Goal: Book appointment/travel/reservation

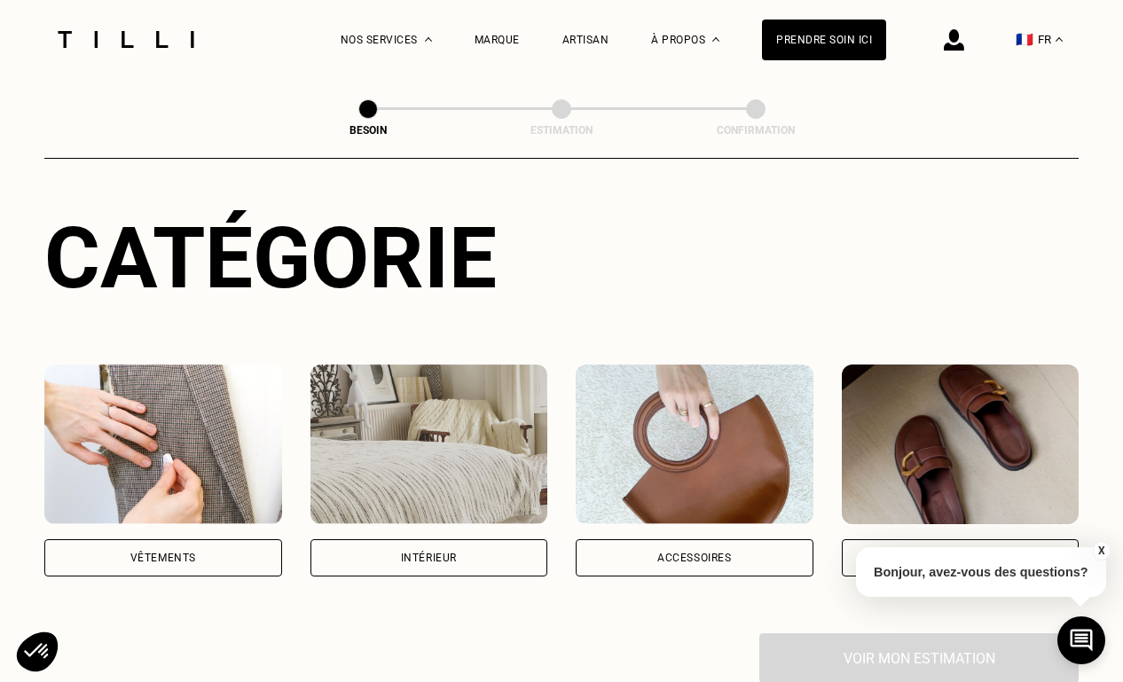
scroll to position [292, 0]
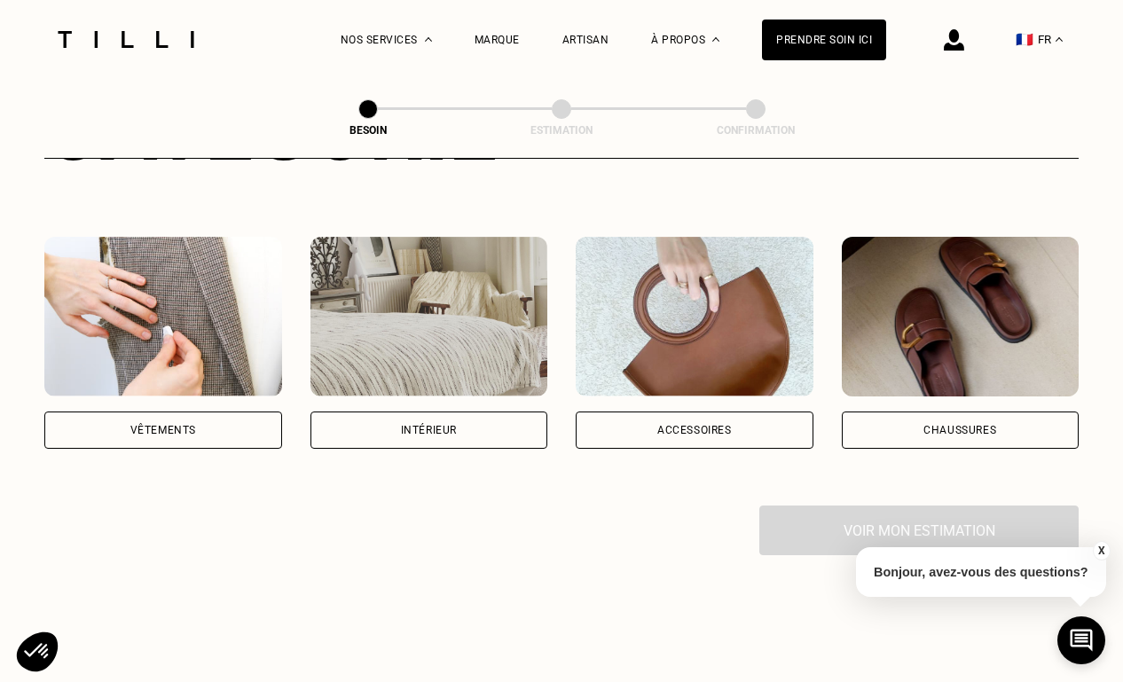
click at [220, 412] on div "Vêtements" at bounding box center [163, 430] width 238 height 37
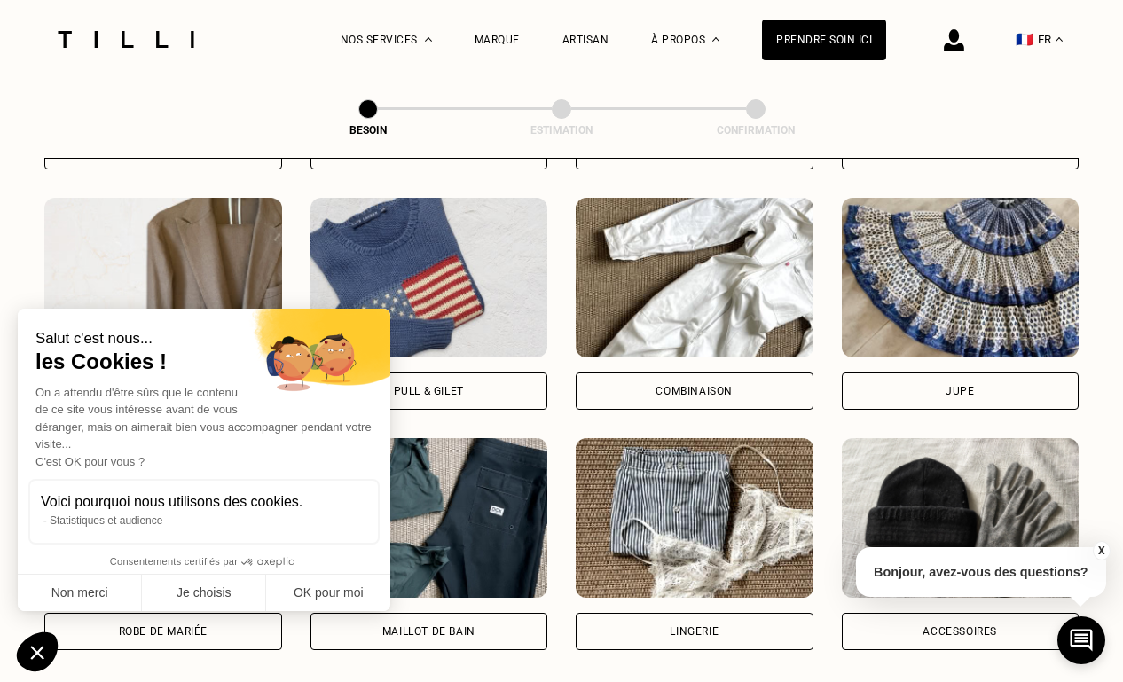
scroll to position [1058, 0]
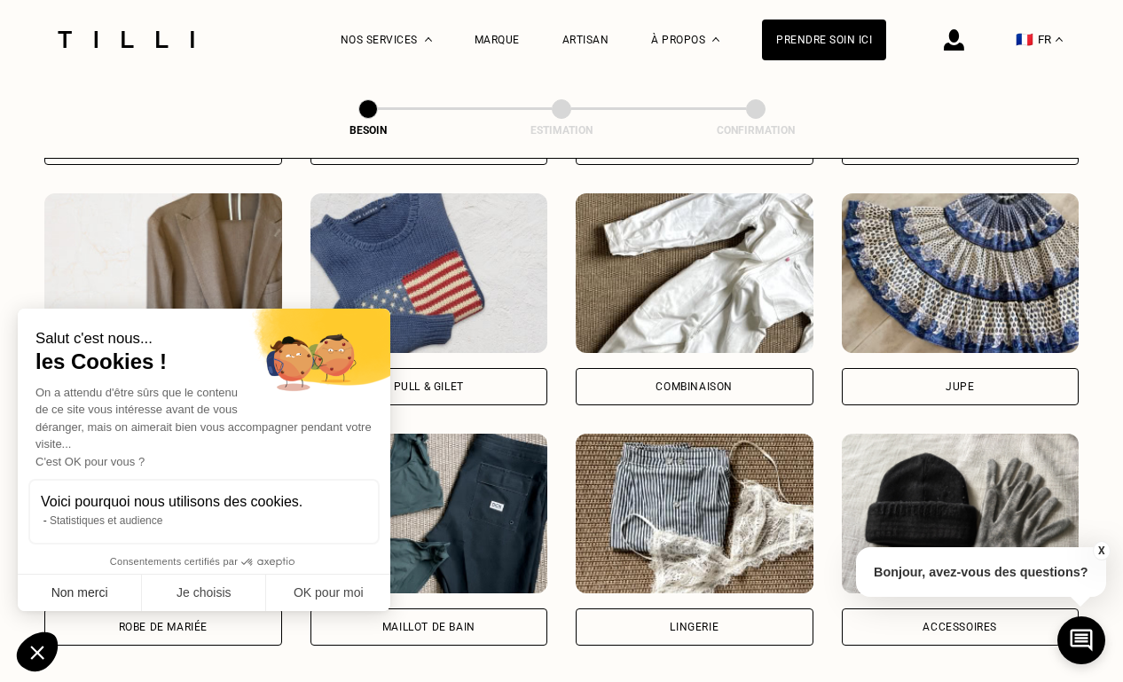
click at [111, 598] on button "Non merci" at bounding box center [80, 593] width 124 height 37
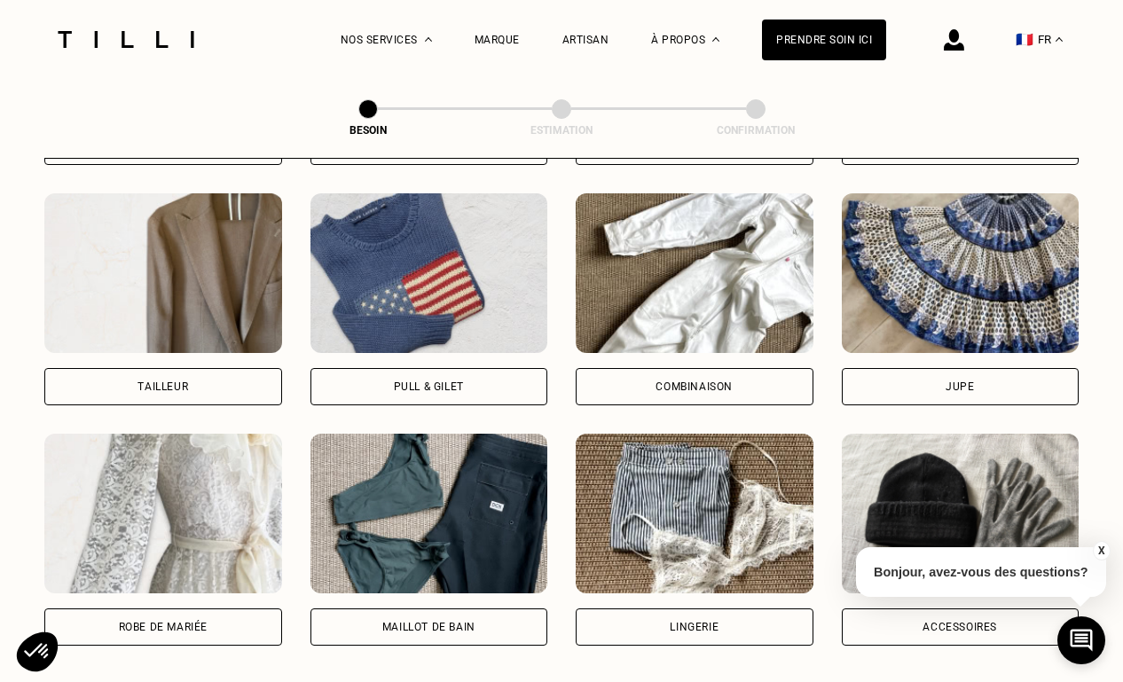
click at [1095, 547] on button "X" at bounding box center [1101, 551] width 18 height 20
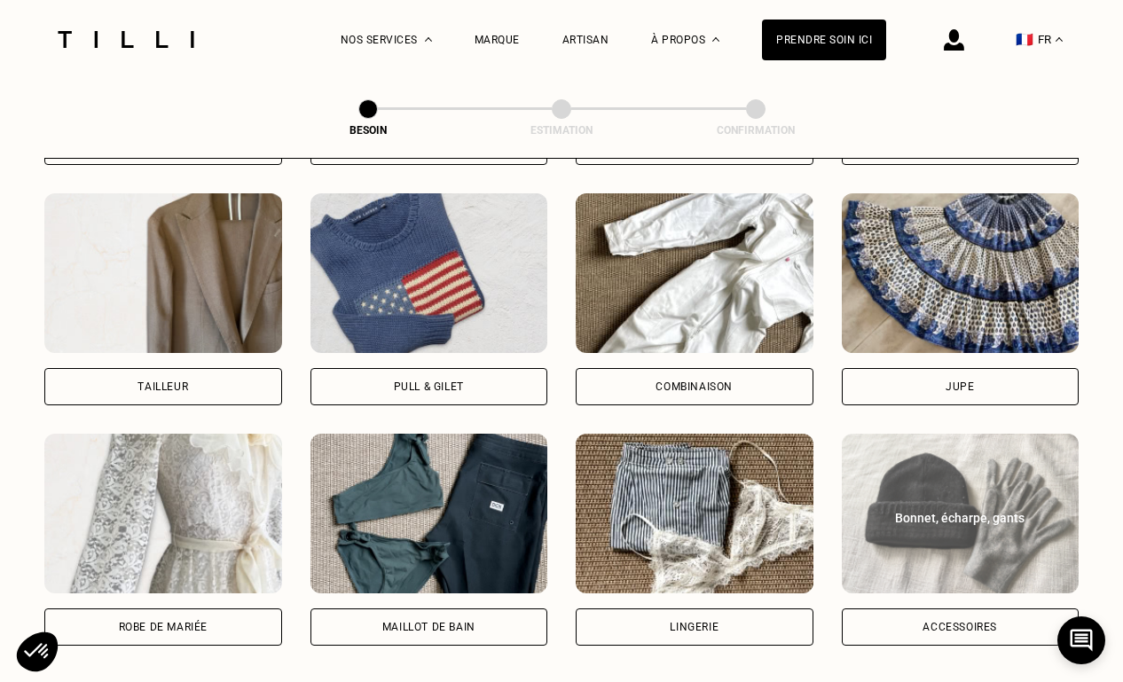
click at [997, 609] on div "Accessoires" at bounding box center [961, 627] width 238 height 37
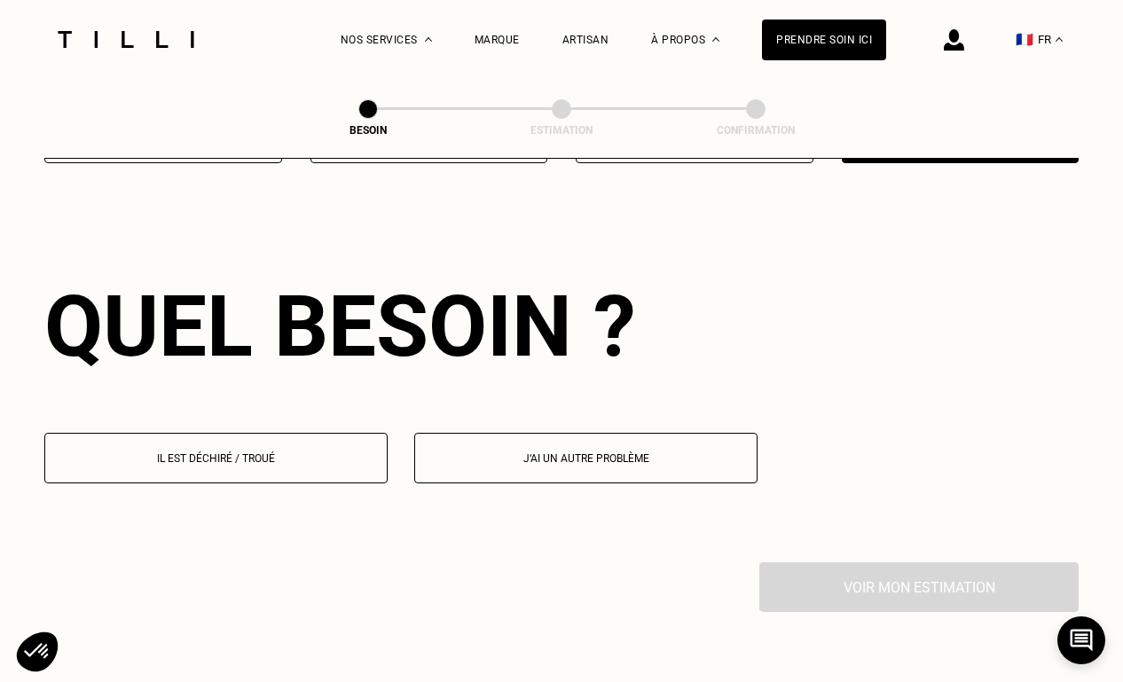
scroll to position [1595, 0]
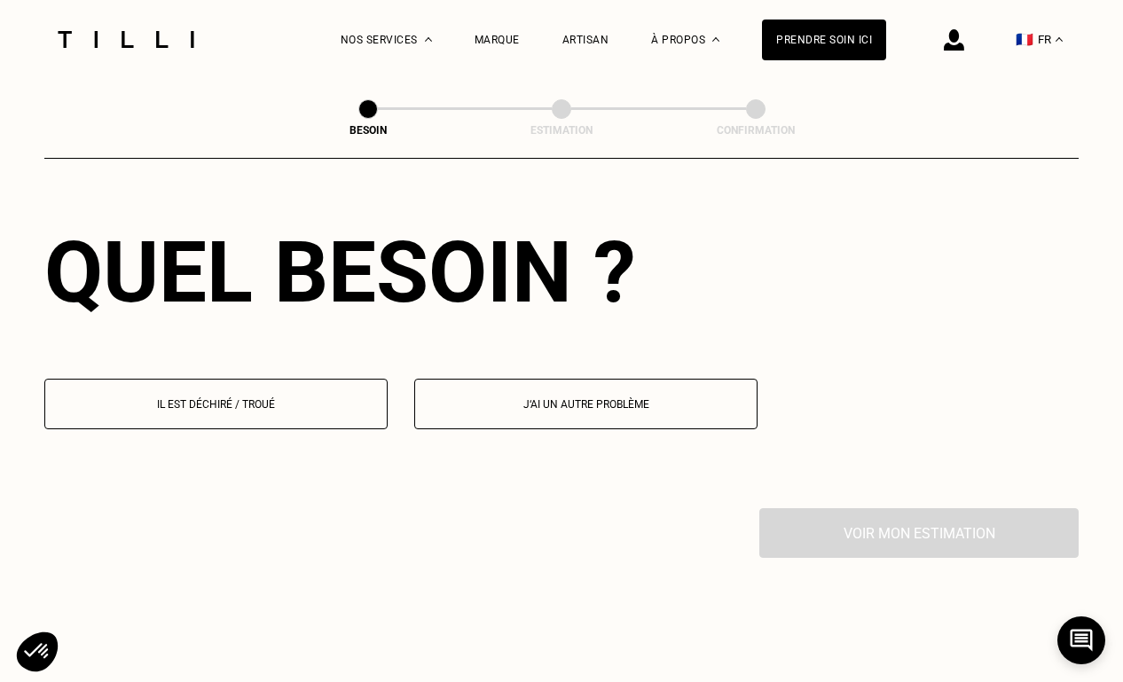
click at [268, 379] on button "Il est déchiré / troué" at bounding box center [215, 404] width 343 height 51
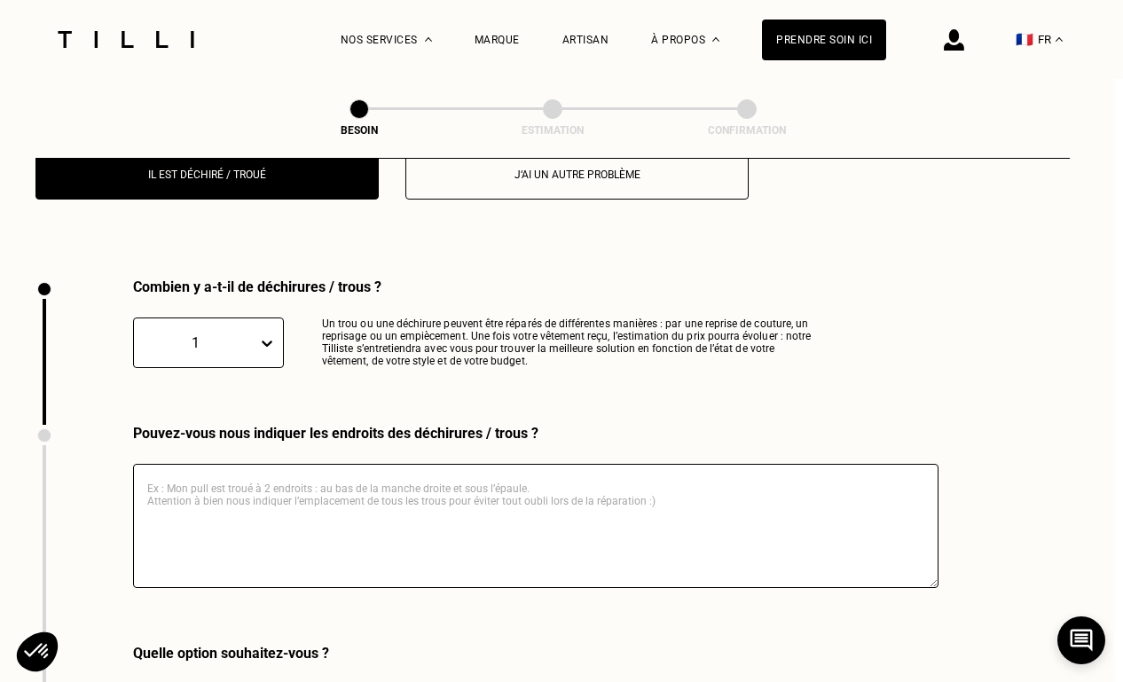
scroll to position [1883, 11]
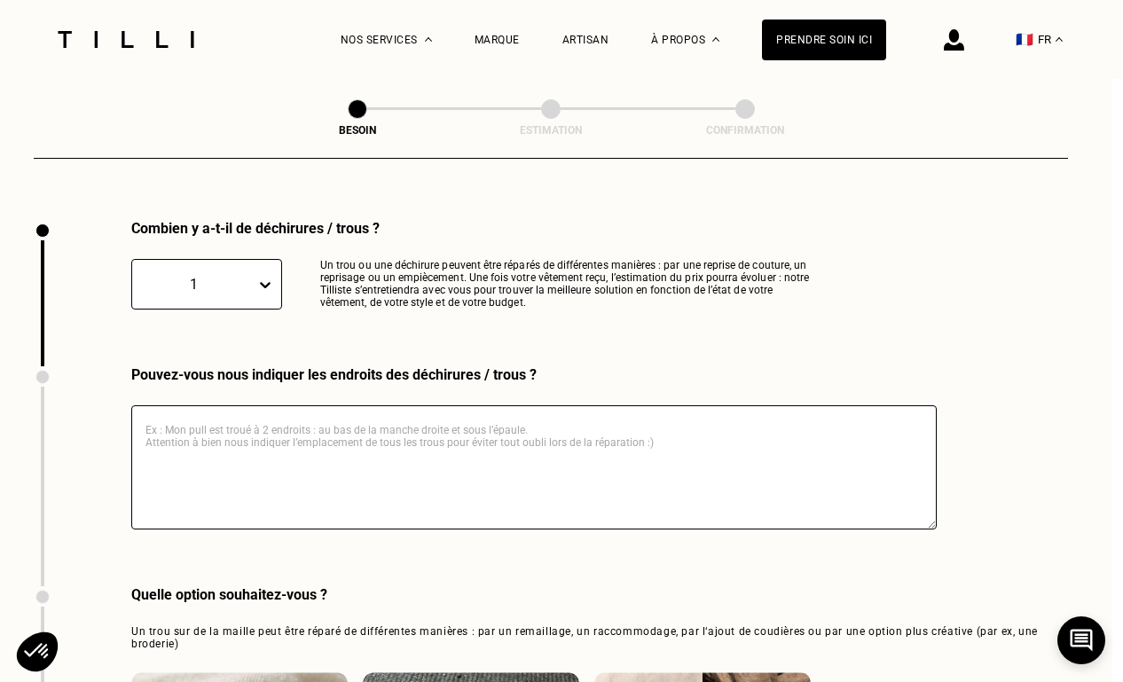
click at [327, 437] on textarea at bounding box center [534, 468] width 806 height 124
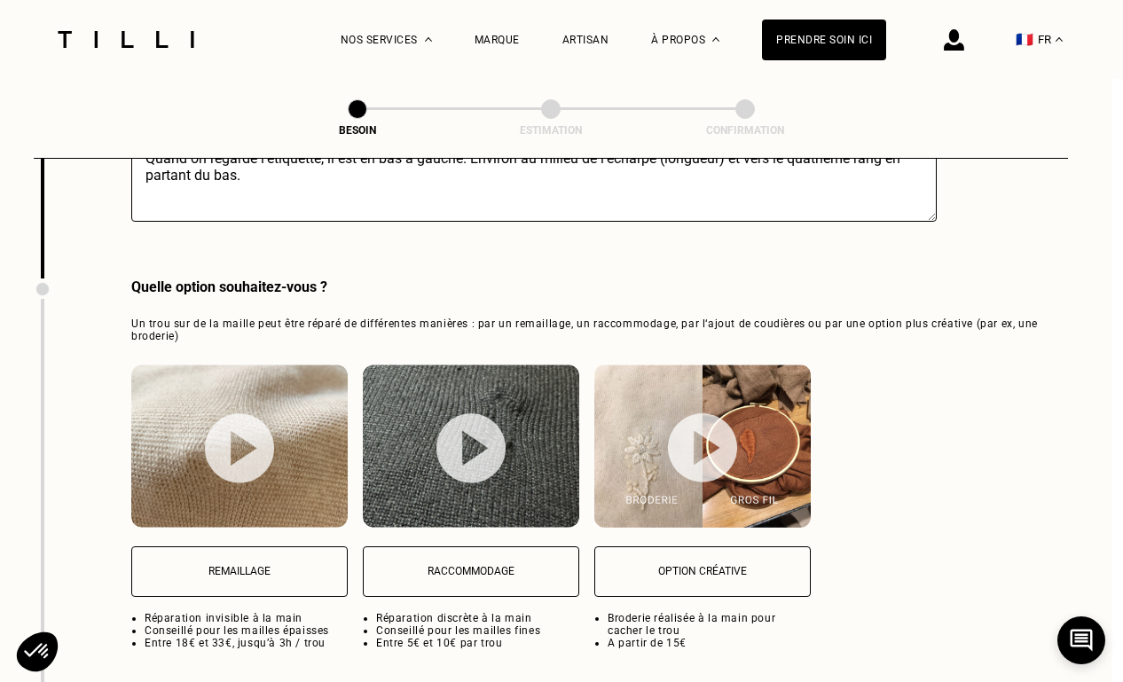
scroll to position [2245, 11]
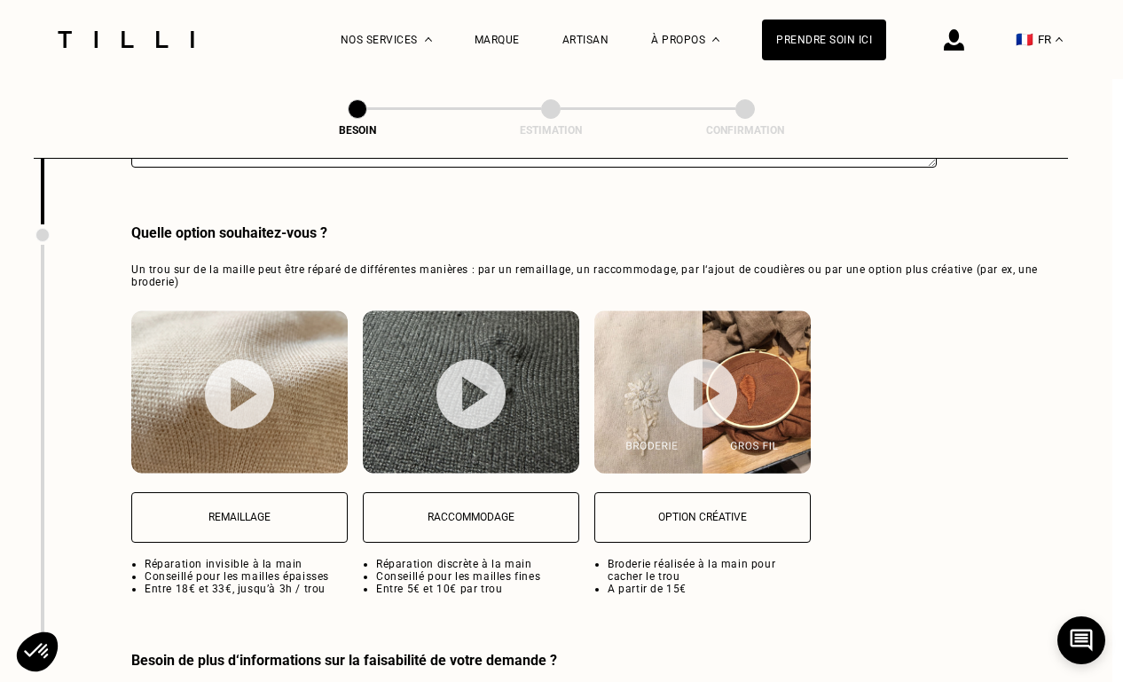
type textarea "Un trou dans mon écharpe en laine de yack de la marque Les Sublimes. Quand on r…"
click at [288, 507] on button "Remaillage" at bounding box center [239, 517] width 217 height 51
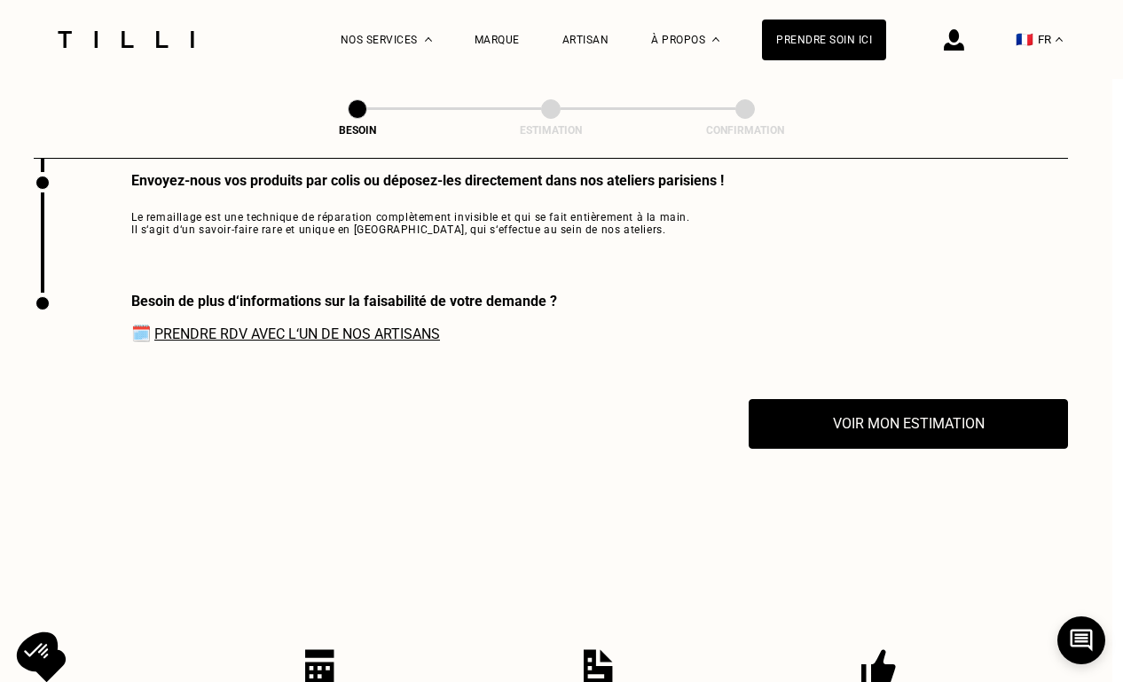
scroll to position [2725, 10]
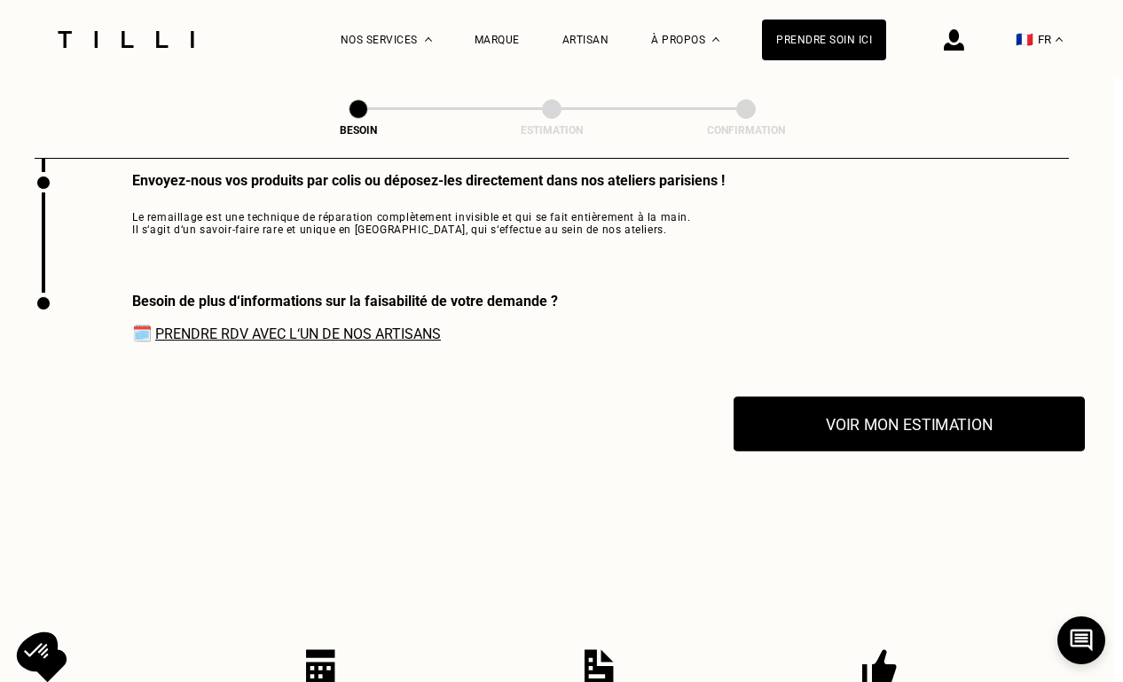
click at [924, 402] on button "Voir mon estimation" at bounding box center [909, 424] width 351 height 55
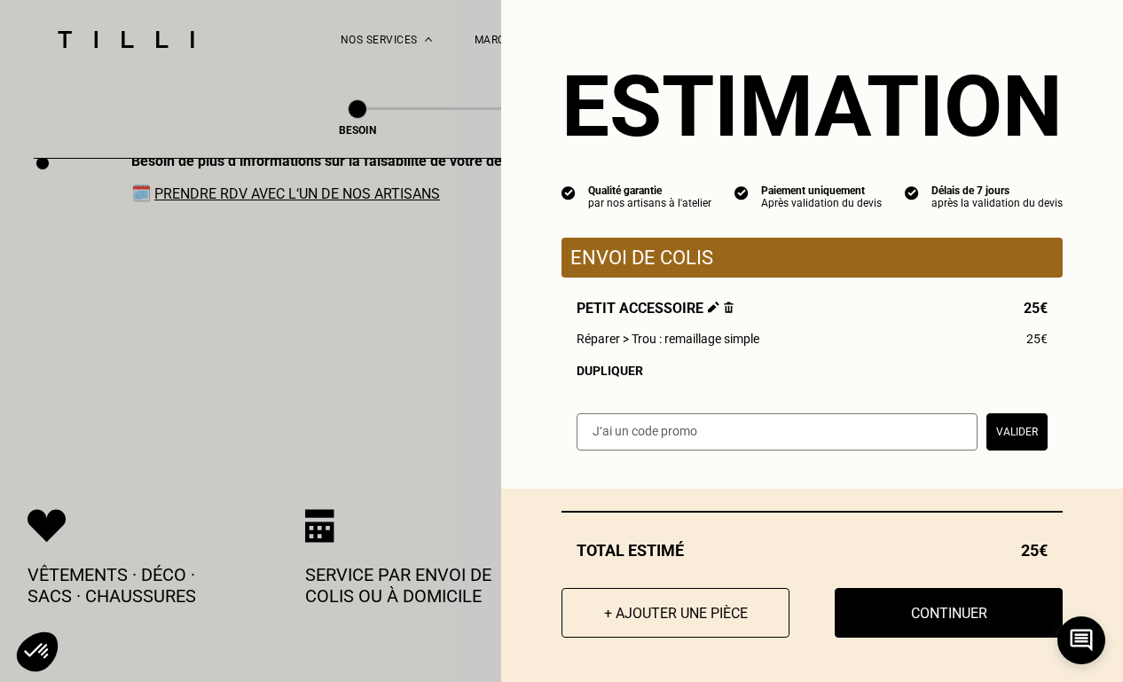
scroll to position [2878, 11]
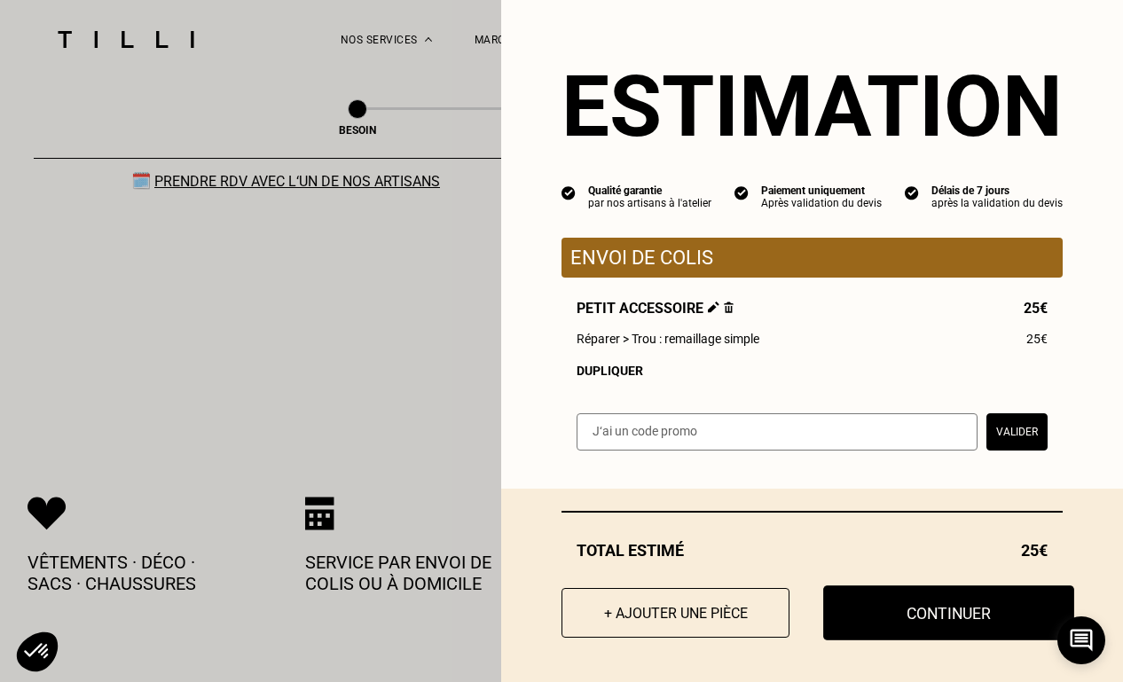
click at [880, 621] on button "Continuer" at bounding box center [948, 613] width 251 height 55
